Goal: Find contact information: Find contact information

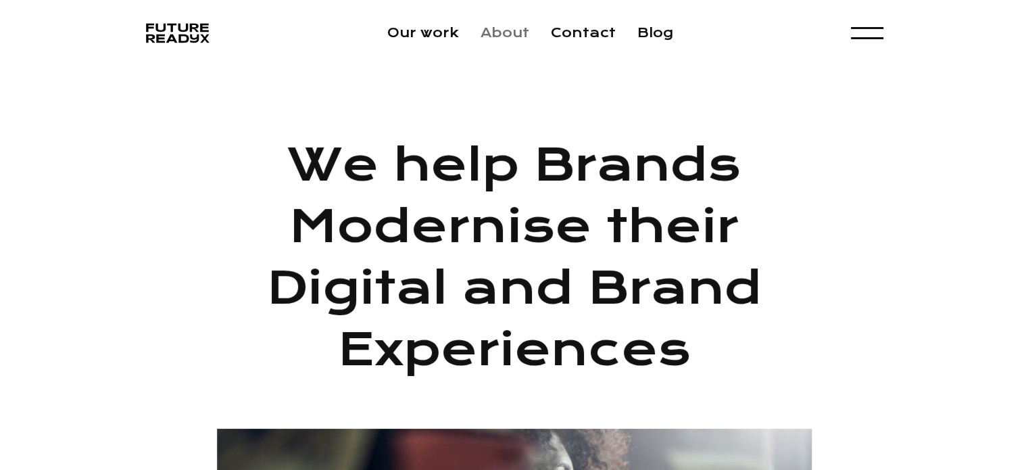
click at [497, 40] on link "About" at bounding box center [505, 33] width 49 height 16
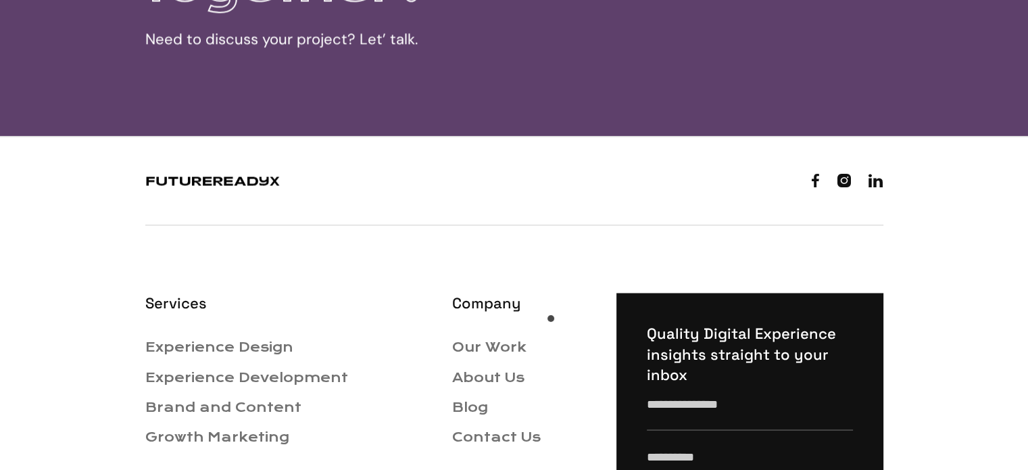
scroll to position [2187, 0]
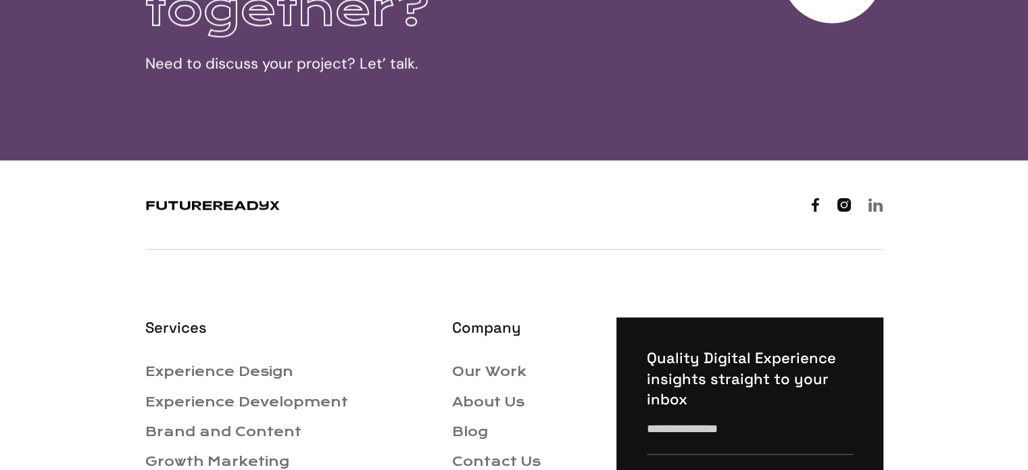
click at [871, 210] on link "" at bounding box center [875, 205] width 15 height 20
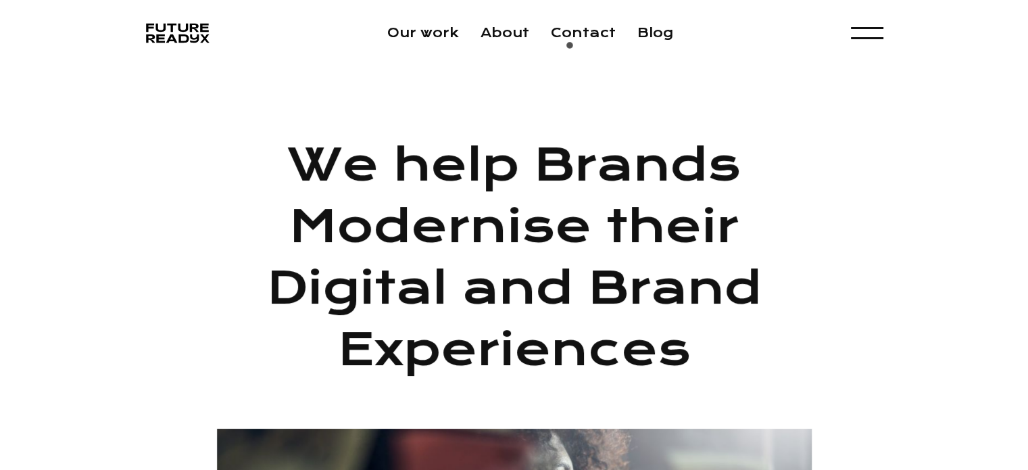
click at [573, 49] on div "Our work About Contact Blog Menu Experience Design Experience Development Brand…" at bounding box center [514, 33] width 1028 height 66
click at [578, 39] on link "Contact" at bounding box center [583, 33] width 65 height 16
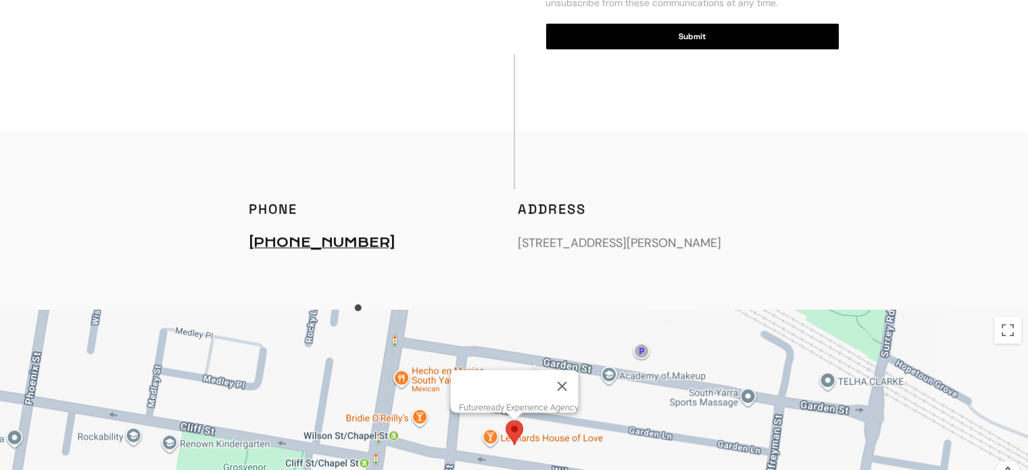
scroll to position [608, 0]
